Goal: Task Accomplishment & Management: Use online tool/utility

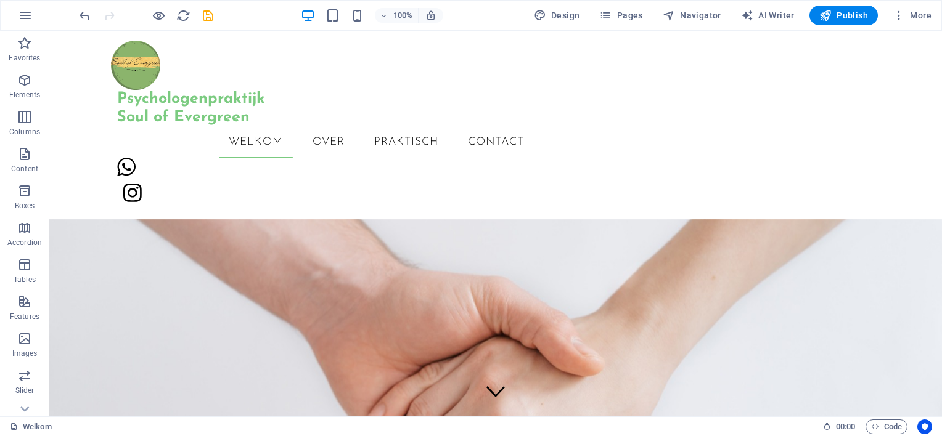
click at [630, 27] on div "100% Design Pages Navigator AI Writer Publish More" at bounding box center [471, 16] width 940 height 30
click at [630, 19] on span "Pages" at bounding box center [620, 15] width 43 height 12
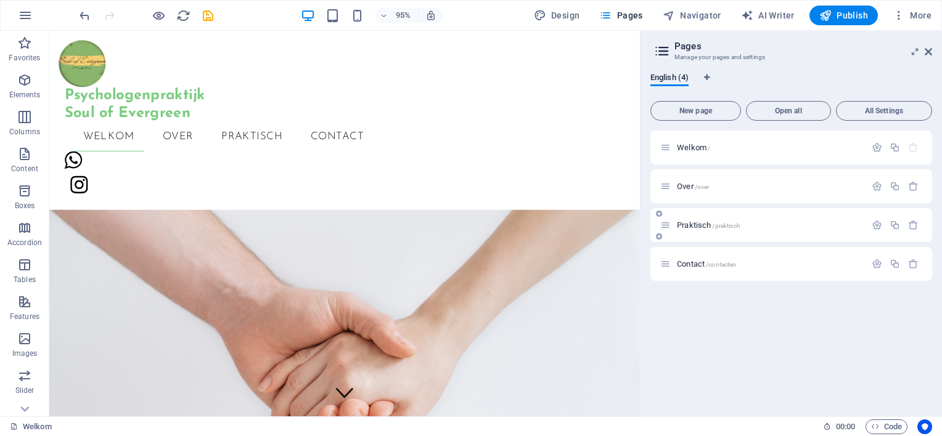
click at [693, 223] on span "Praktisch /praktisch" at bounding box center [708, 225] width 63 height 9
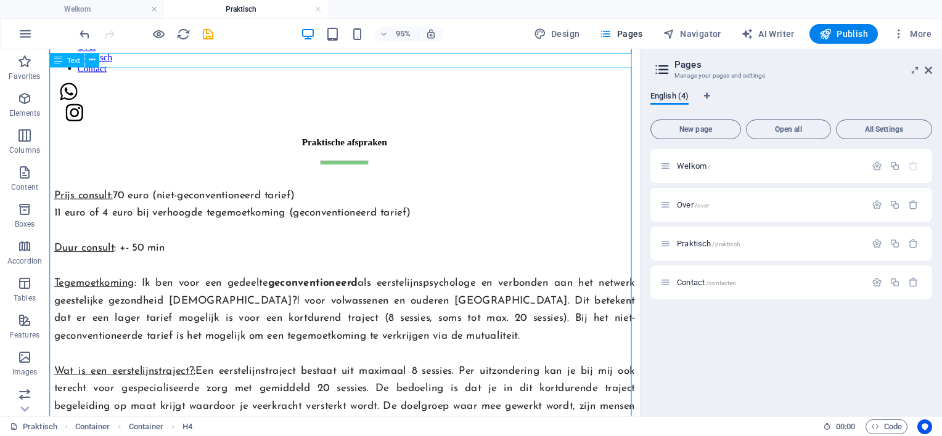
scroll to position [145, 0]
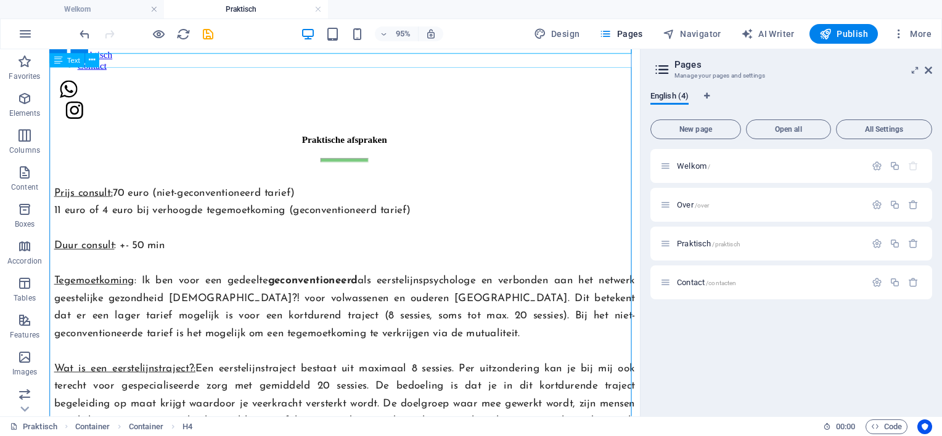
click at [640, 354] on div "Prijs consult: 70 euro (niet-geconventioneerd tarief) 11 euro of 4 euro bij ver…" at bounding box center [359, 424] width 611 height 500
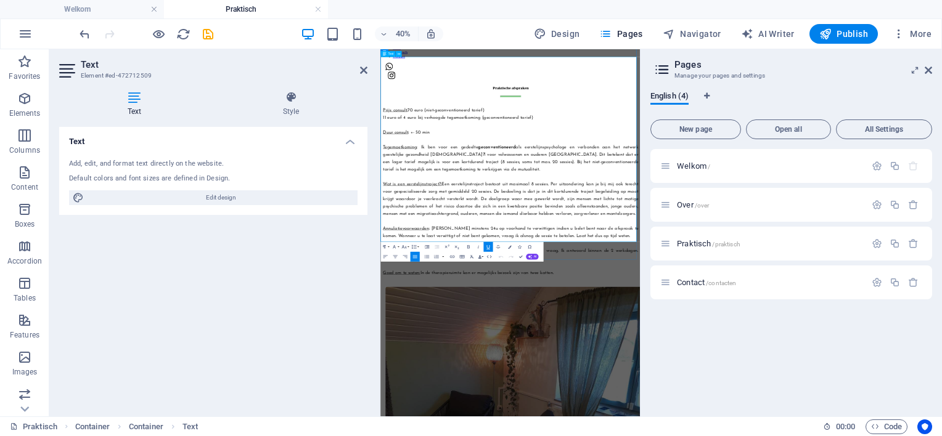
click at [908, 377] on p "Wat is een eerstelijnstraject?: Een eerstelijnstraject bestaat uit maximaal 8 s…" at bounding box center [704, 423] width 638 height 92
click at [211, 31] on icon "save" at bounding box center [208, 34] width 14 height 14
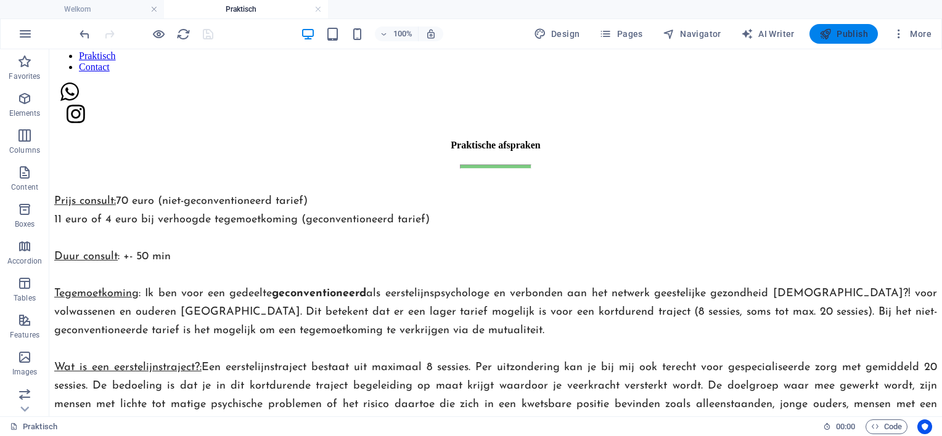
click at [846, 39] on span "Publish" at bounding box center [843, 34] width 49 height 12
